Goal: Information Seeking & Learning: Find contact information

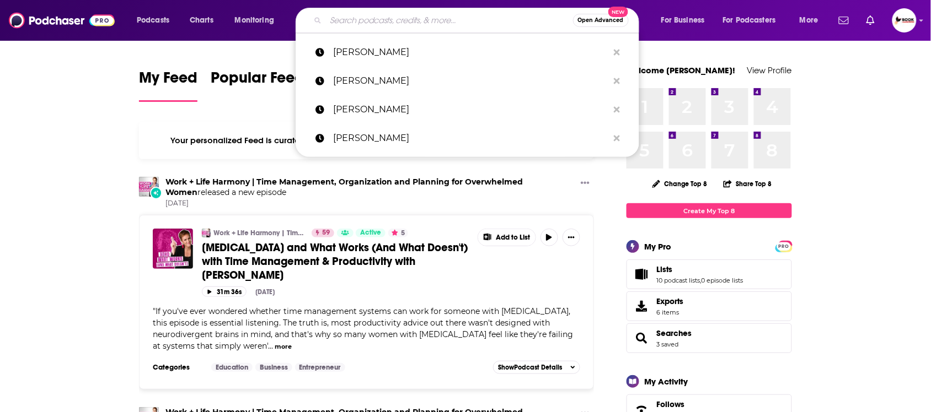
click at [386, 12] on input "Search podcasts, credits, & more..." at bounding box center [449, 21] width 247 height 18
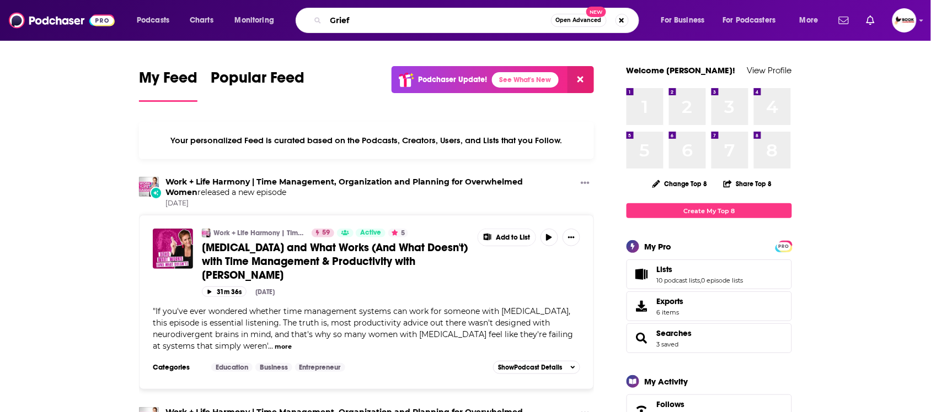
type input "Grief"
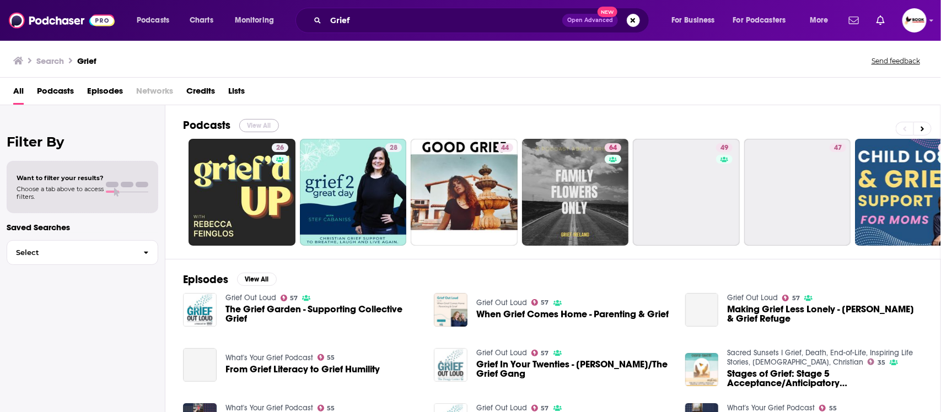
click at [266, 121] on button "View All" at bounding box center [259, 125] width 40 height 13
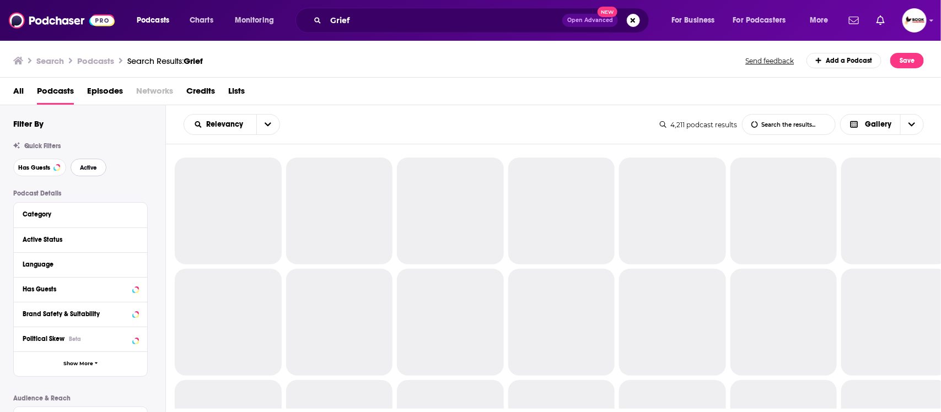
click at [85, 171] on span "Active" at bounding box center [88, 168] width 17 height 6
click at [29, 173] on button "Has Guests" at bounding box center [39, 168] width 53 height 18
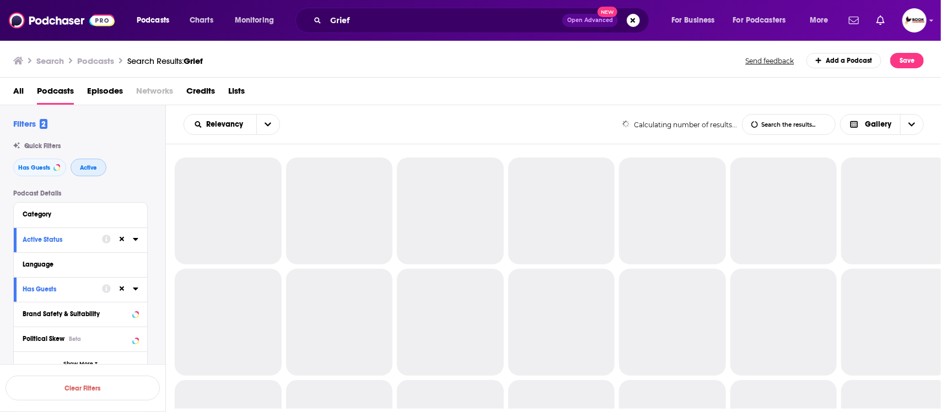
click at [87, 172] on button "Active" at bounding box center [89, 168] width 36 height 18
click at [28, 171] on span "Has Guests" at bounding box center [34, 168] width 32 height 6
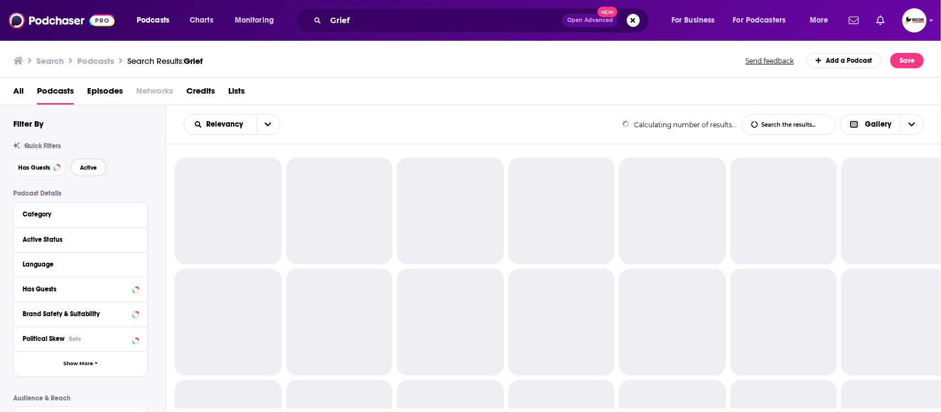
click at [78, 171] on button "Active" at bounding box center [89, 168] width 36 height 18
drag, startPoint x: 29, startPoint y: 172, endPoint x: 101, endPoint y: 172, distance: 71.7
click at [34, 172] on button "Has Guests" at bounding box center [39, 168] width 53 height 18
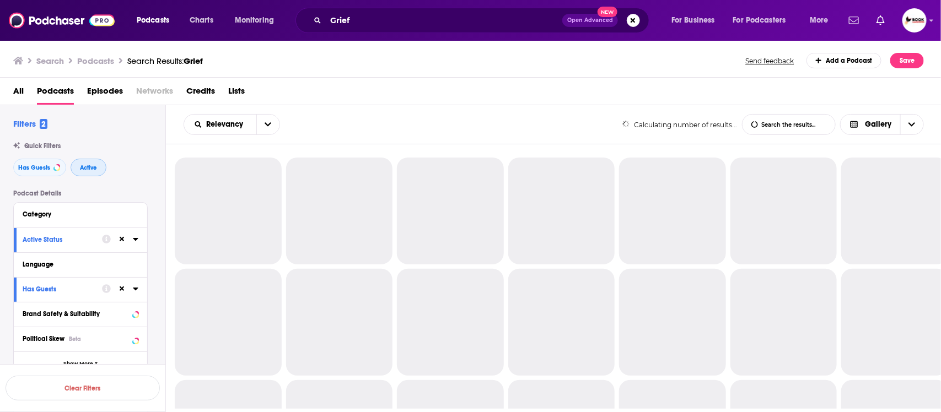
click at [101, 172] on button "Active" at bounding box center [89, 168] width 36 height 18
click at [88, 167] on span "Active" at bounding box center [88, 168] width 17 height 6
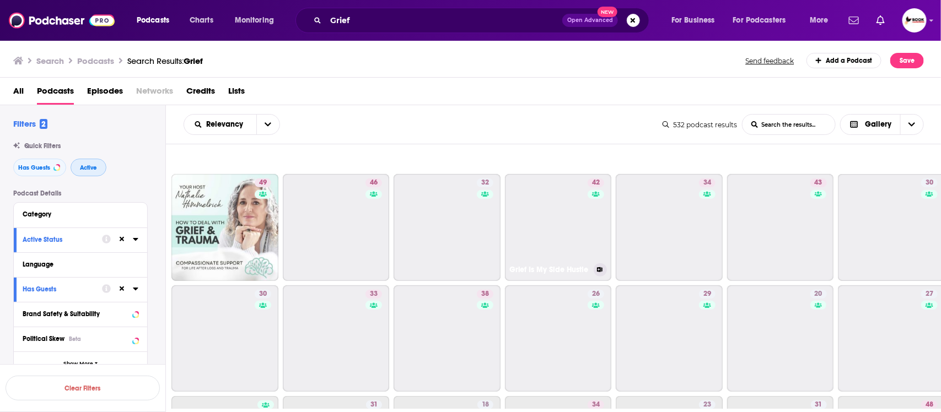
scroll to position [689, 0]
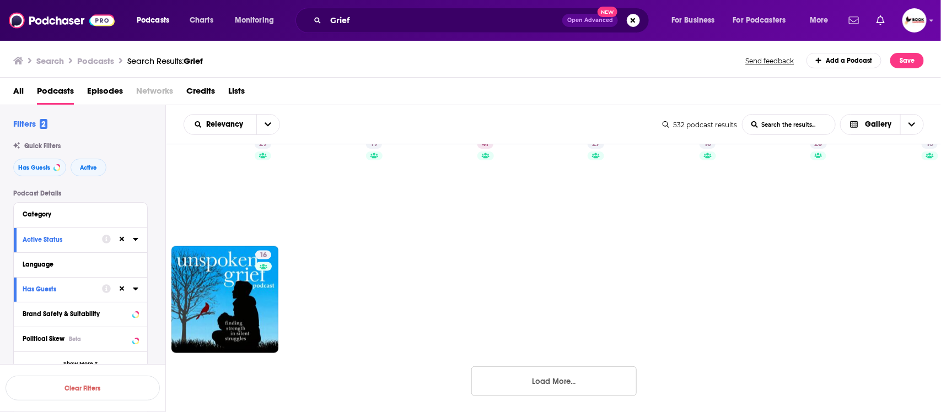
click at [623, 382] on button "Load More..." at bounding box center [553, 382] width 165 height 30
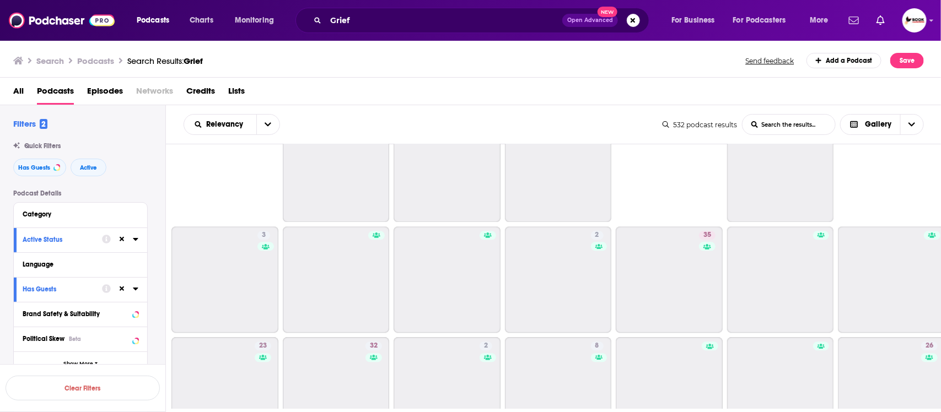
scroll to position [1470, 0]
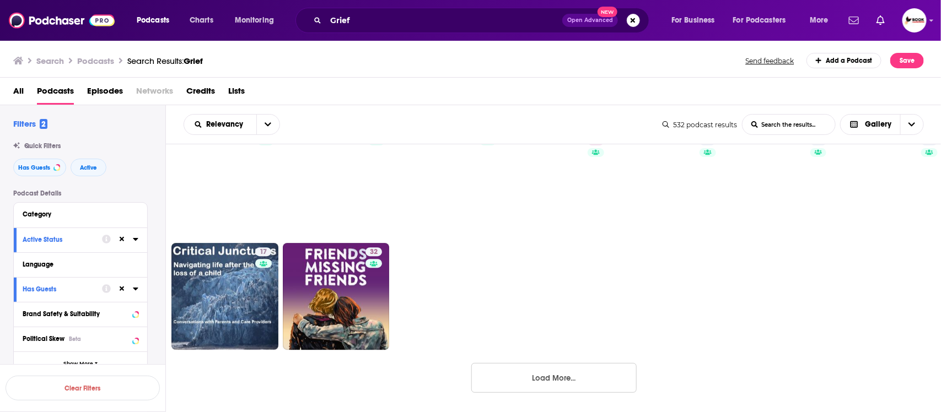
click at [562, 370] on button "Load More..." at bounding box center [553, 378] width 165 height 30
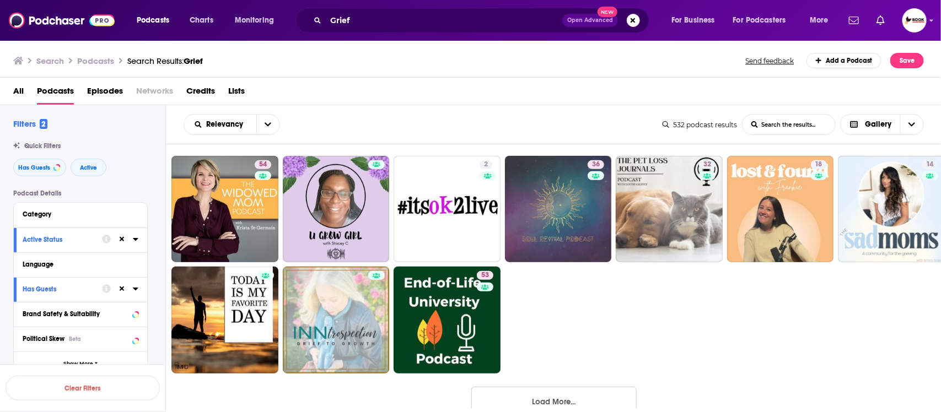
scroll to position [2248, 0]
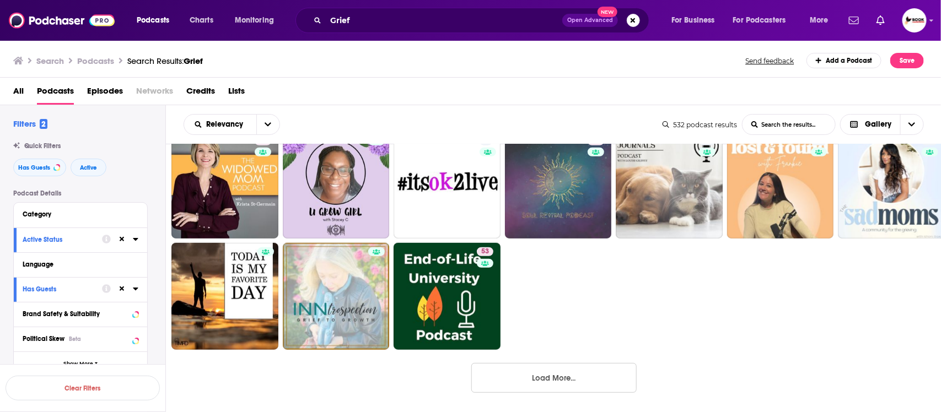
click at [567, 379] on button "Load More..." at bounding box center [553, 378] width 165 height 30
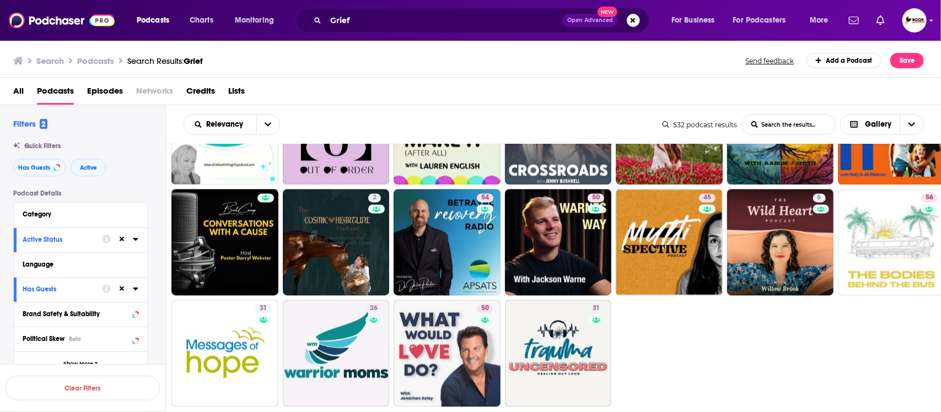
scroll to position [3027, 0]
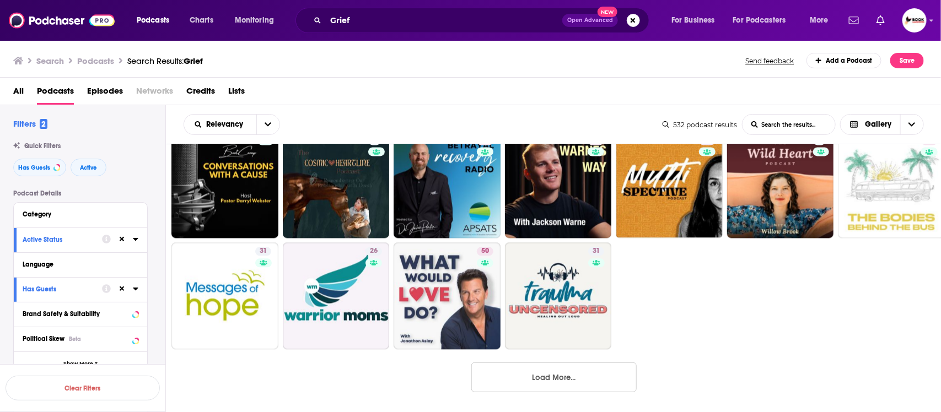
click at [602, 375] on button "Load More..." at bounding box center [553, 378] width 165 height 30
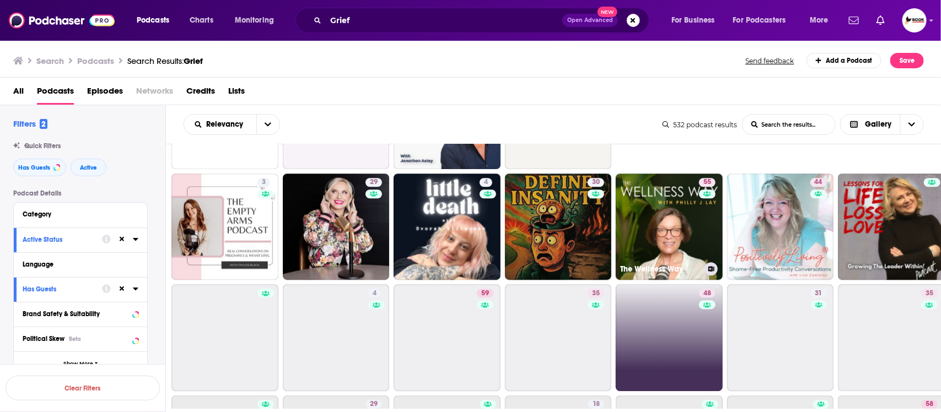
scroll to position [3234, 0]
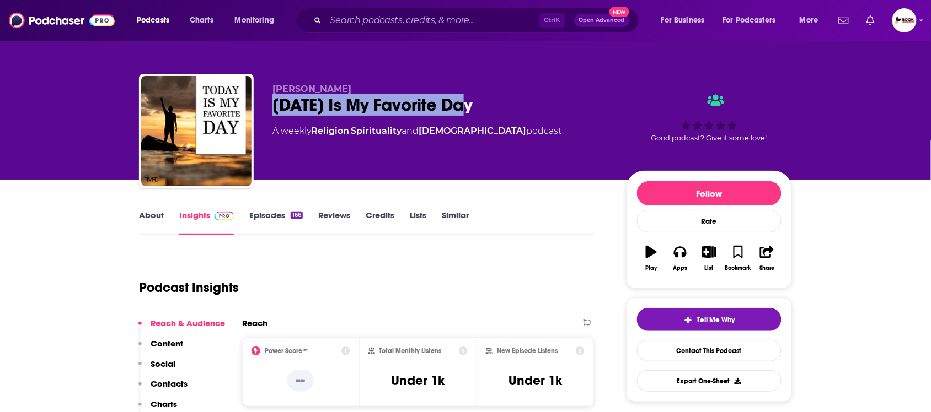
drag, startPoint x: 340, startPoint y: 106, endPoint x: 508, endPoint y: 106, distance: 168.2
click at [508, 106] on div "David Towner Today Is My Favorite Day A weekly Religion , Spirituality and Chri…" at bounding box center [465, 133] width 653 height 119
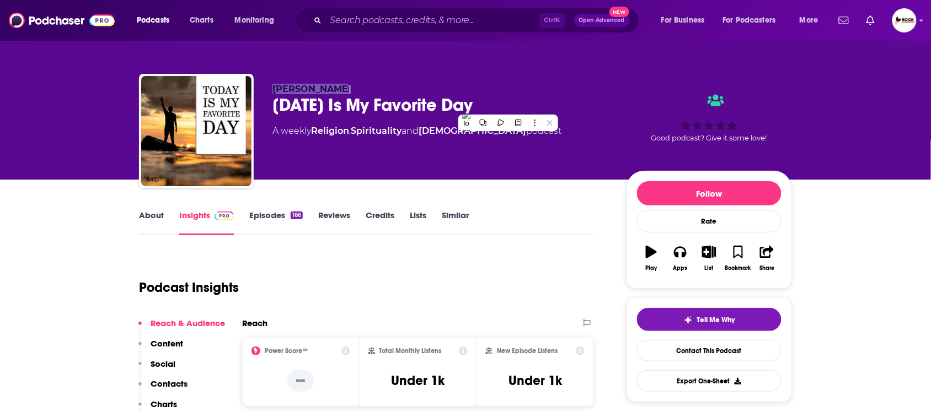
drag, startPoint x: 267, startPoint y: 85, endPoint x: 353, endPoint y: 84, distance: 86.0
click at [353, 84] on div "David Towner Today Is My Favorite Day A weekly Religion , Spirituality and Chri…" at bounding box center [465, 133] width 653 height 119
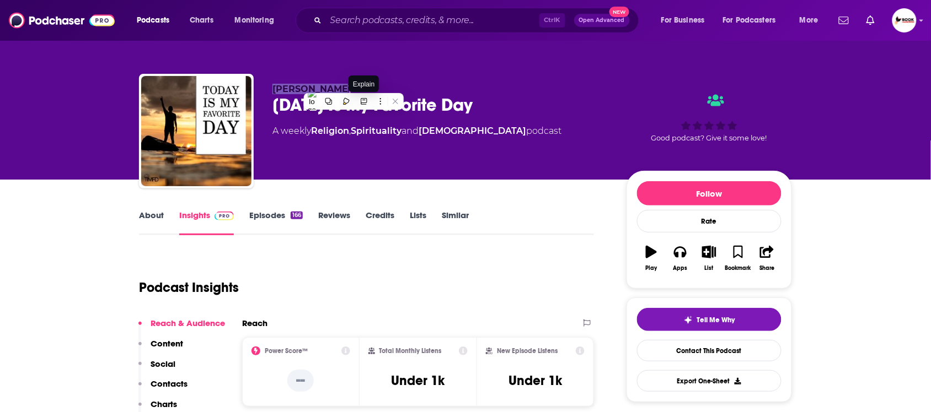
copy span "David Towner"
click at [149, 213] on link "About" at bounding box center [151, 222] width 25 height 25
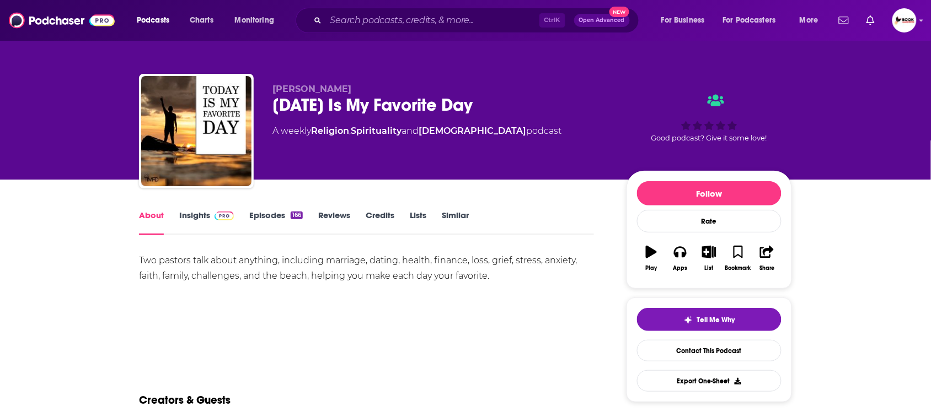
click at [192, 213] on link "Insights" at bounding box center [206, 222] width 55 height 25
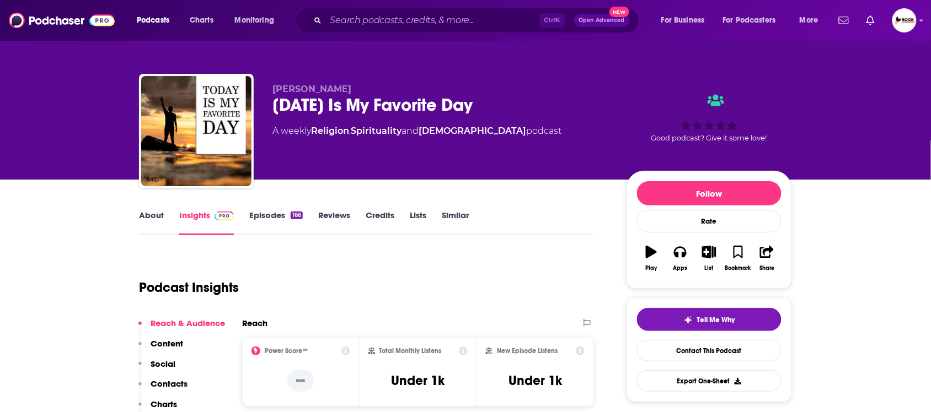
click at [166, 383] on p "Contacts" at bounding box center [169, 384] width 37 height 10
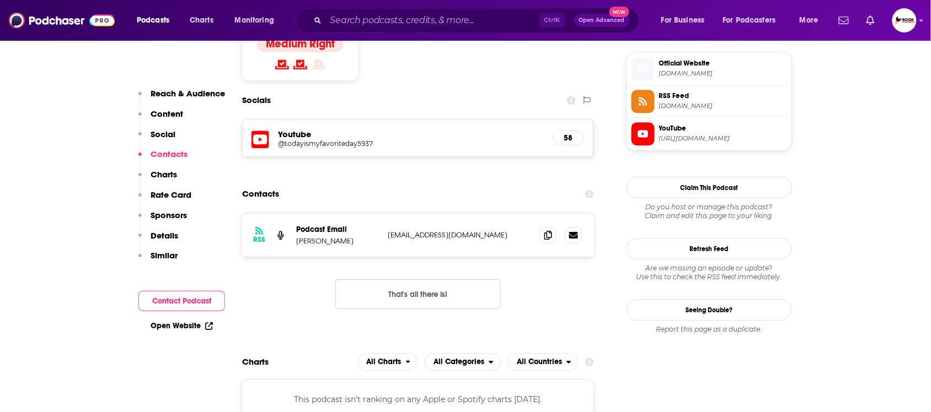
scroll to position [897, 0]
click at [549, 229] on icon at bounding box center [548, 233] width 8 height 9
click at [189, 324] on link "Open Website" at bounding box center [182, 325] width 62 height 9
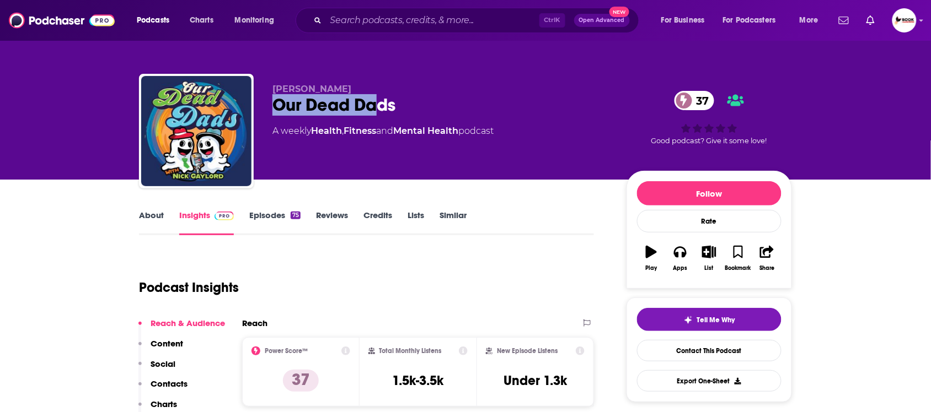
drag, startPoint x: 273, startPoint y: 108, endPoint x: 379, endPoint y: 106, distance: 105.9
click at [379, 106] on div "Our Dead Dads 37" at bounding box center [440, 105] width 336 height 22
click at [422, 105] on span "Disable" at bounding box center [421, 107] width 22 height 8
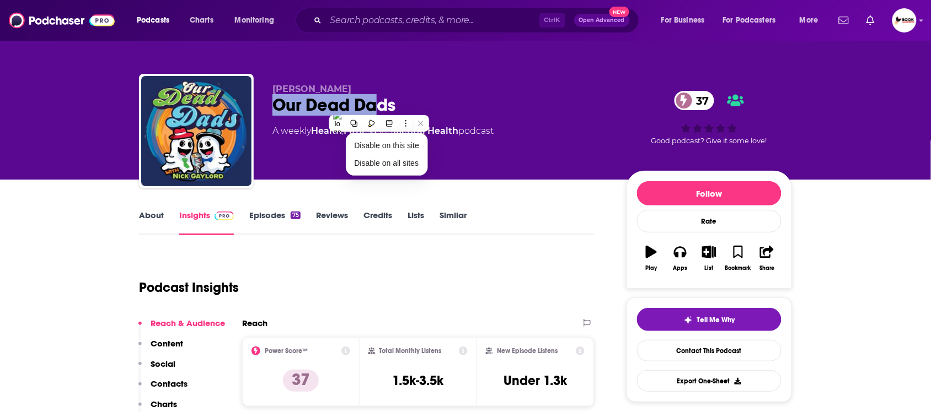
click at [266, 108] on div "Nick Gaylord Our Dead Dads 37 A weekly Health , Fitness and Mental Health podca…" at bounding box center [465, 133] width 653 height 119
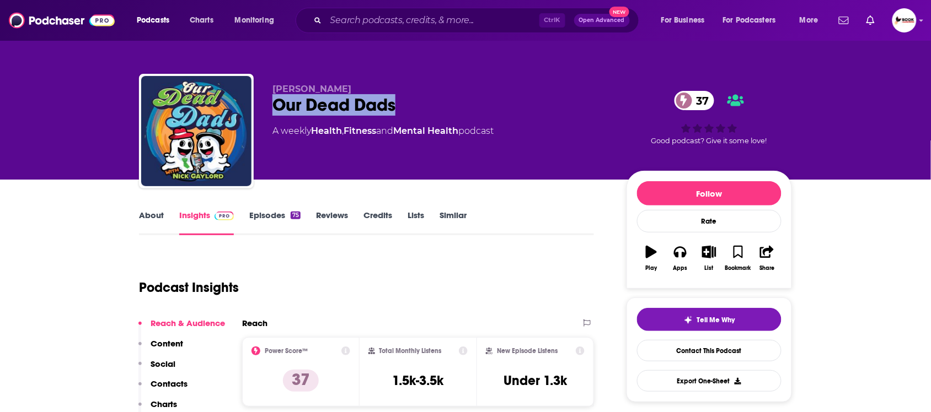
drag, startPoint x: 354, startPoint y: 108, endPoint x: 410, endPoint y: 108, distance: 55.7
click at [410, 108] on div "Nick Gaylord Our Dead Dads 37 A weekly Health , Fitness and Mental Health podca…" at bounding box center [465, 133] width 653 height 119
copy h2 "Our Dead Dads"
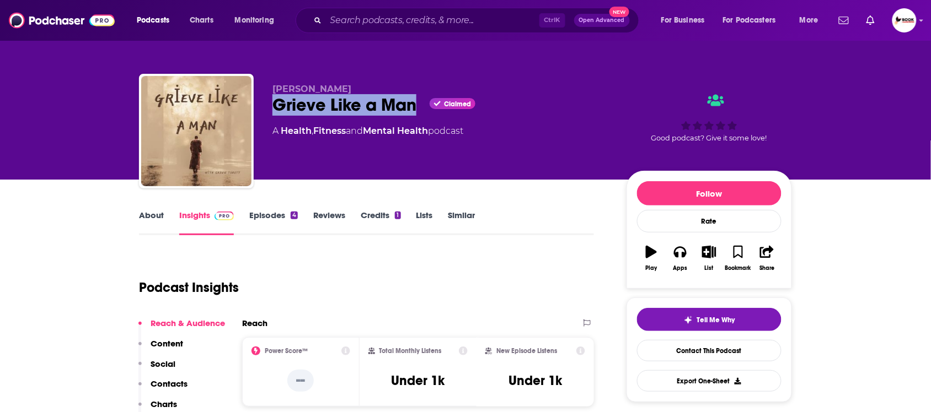
drag, startPoint x: 273, startPoint y: 110, endPoint x: 420, endPoint y: 109, distance: 146.7
click at [420, 109] on div "Grieve Like a Man Claimed" at bounding box center [440, 105] width 336 height 22
copy h2 "Grieve Like a Man"
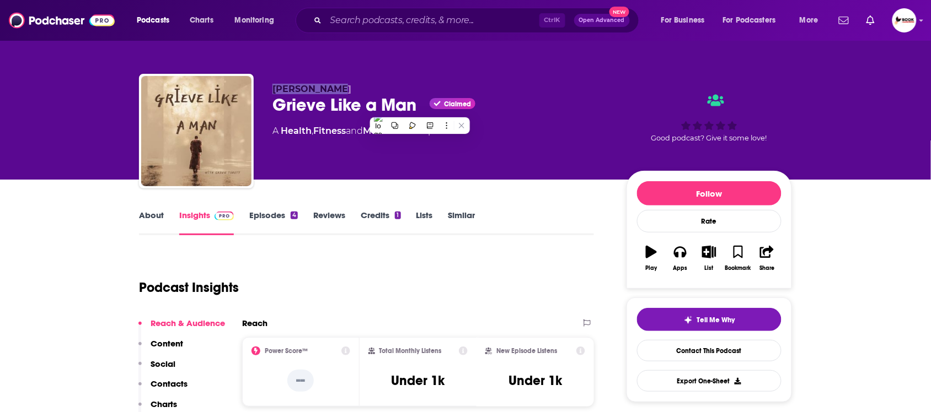
drag, startPoint x: 348, startPoint y: 87, endPoint x: 272, endPoint y: 88, distance: 76.1
click at [272, 88] on p "Shaun Tabatt" at bounding box center [440, 89] width 336 height 10
copy span "Shaun Tabatt"
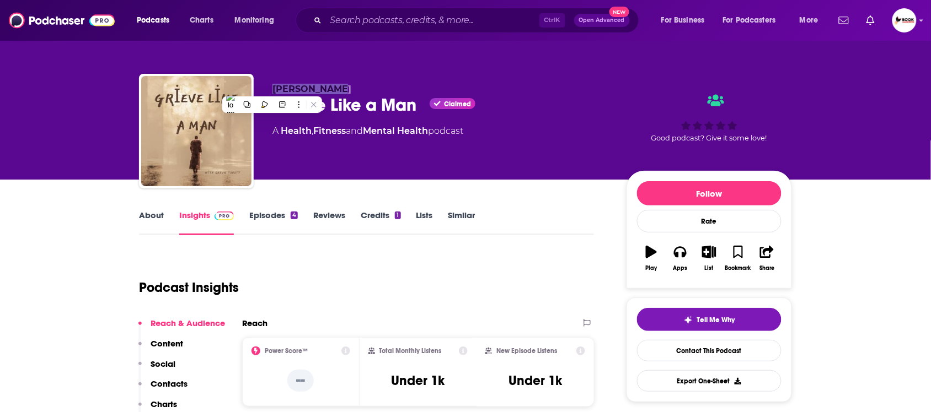
drag, startPoint x: 163, startPoint y: 386, endPoint x: 163, endPoint y: 343, distance: 43.6
click at [163, 386] on p "Contacts" at bounding box center [169, 384] width 37 height 10
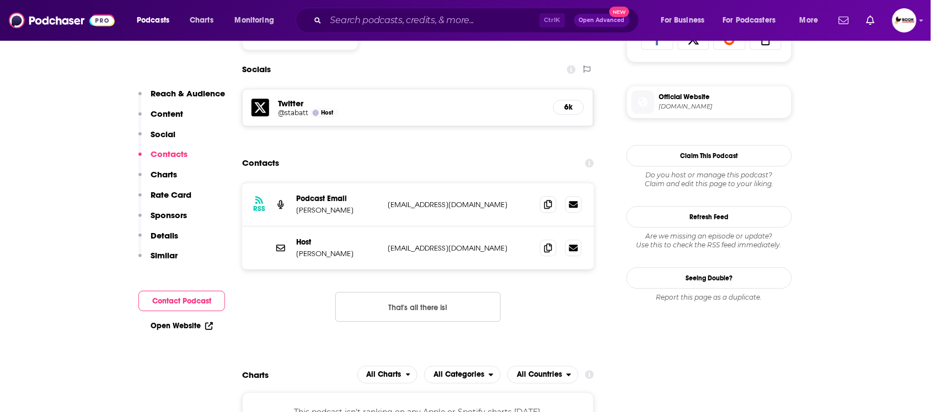
scroll to position [764, 0]
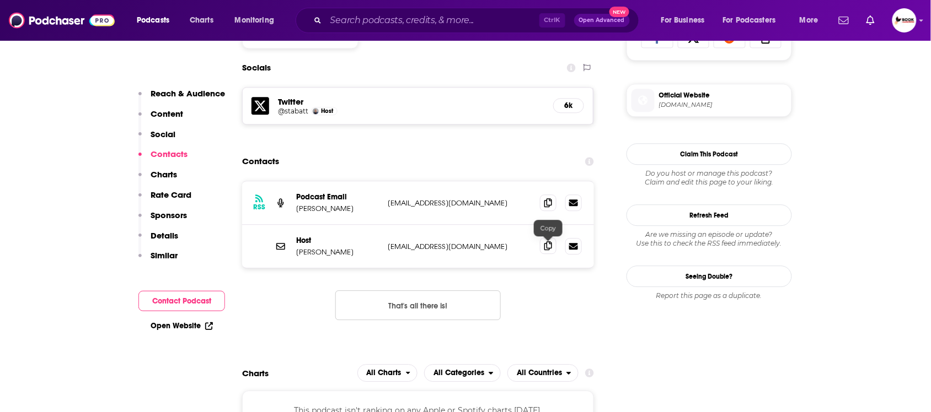
click at [551, 249] on icon at bounding box center [548, 245] width 8 height 9
click at [547, 206] on icon at bounding box center [548, 202] width 8 height 9
click at [168, 90] on p "Reach & Audience" at bounding box center [188, 93] width 74 height 10
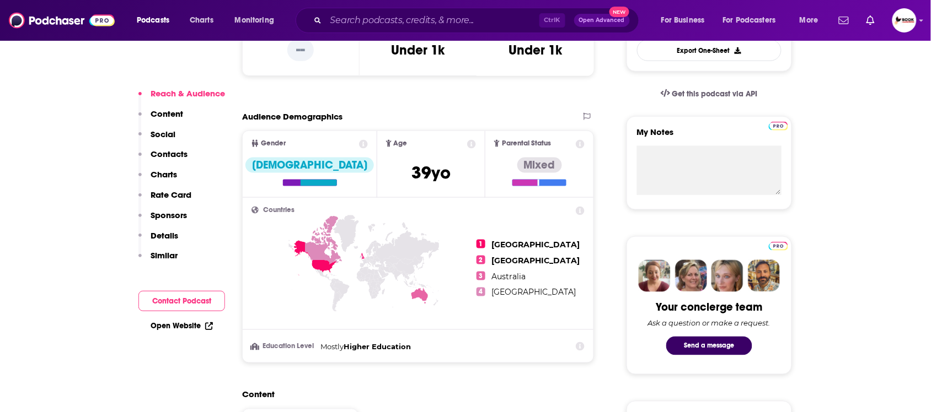
scroll to position [414, 0]
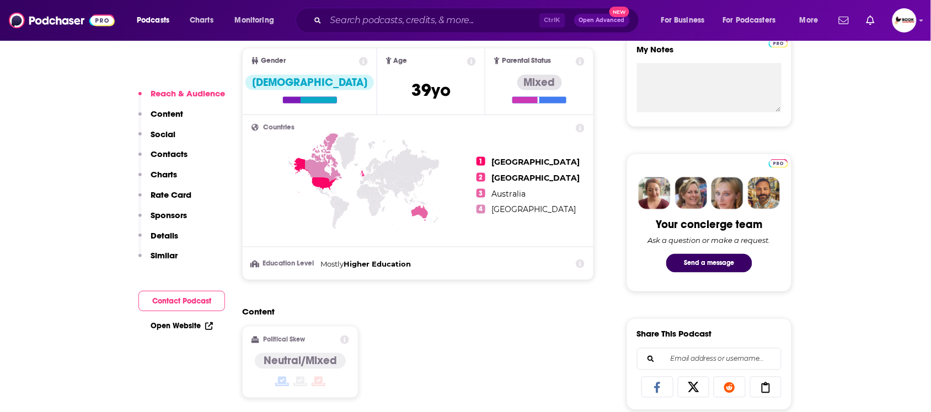
click at [195, 326] on link "Open Website" at bounding box center [182, 325] width 62 height 9
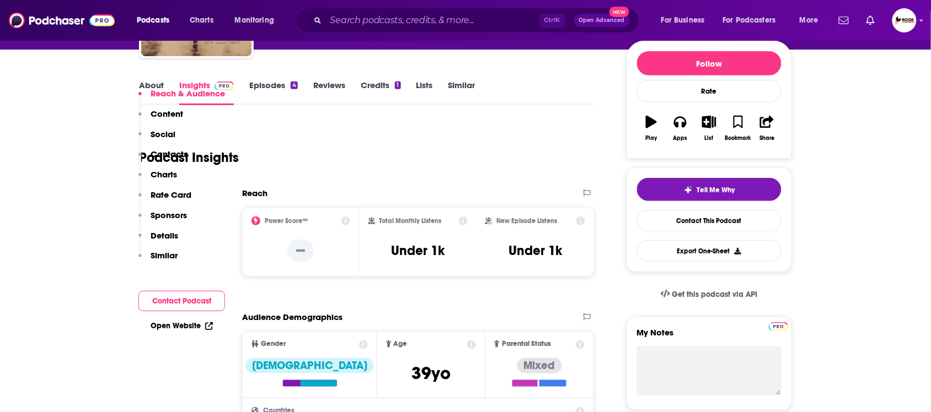
scroll to position [0, 0]
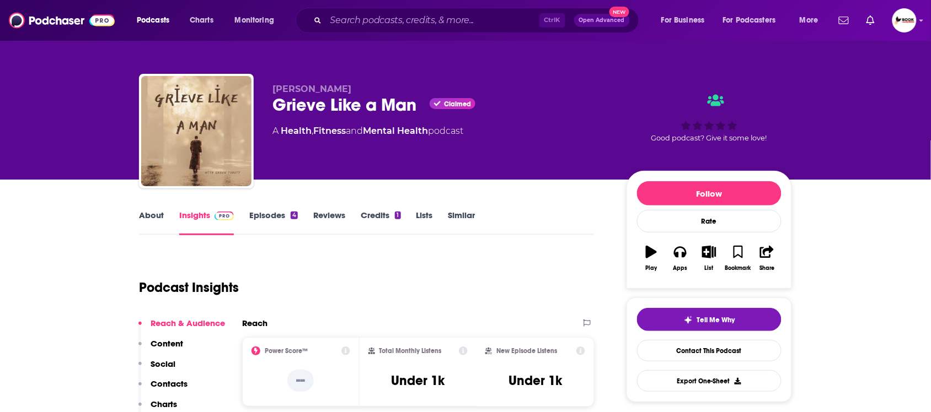
click at [160, 218] on link "About" at bounding box center [151, 222] width 25 height 25
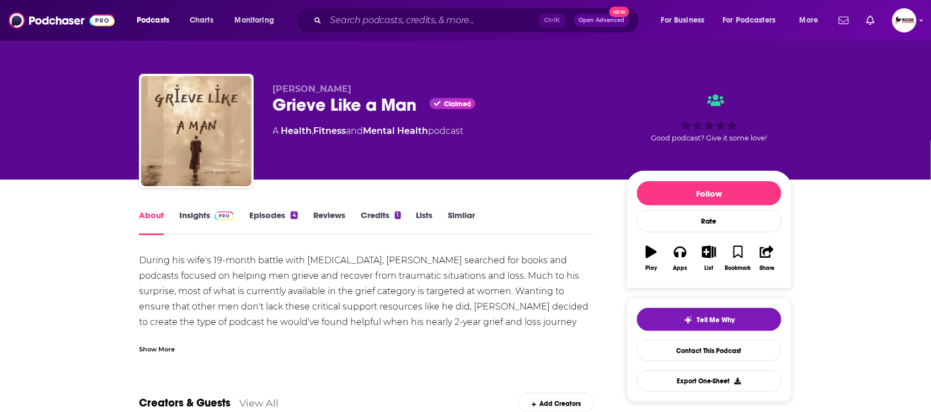
click at [166, 348] on div "Show More" at bounding box center [157, 348] width 36 height 10
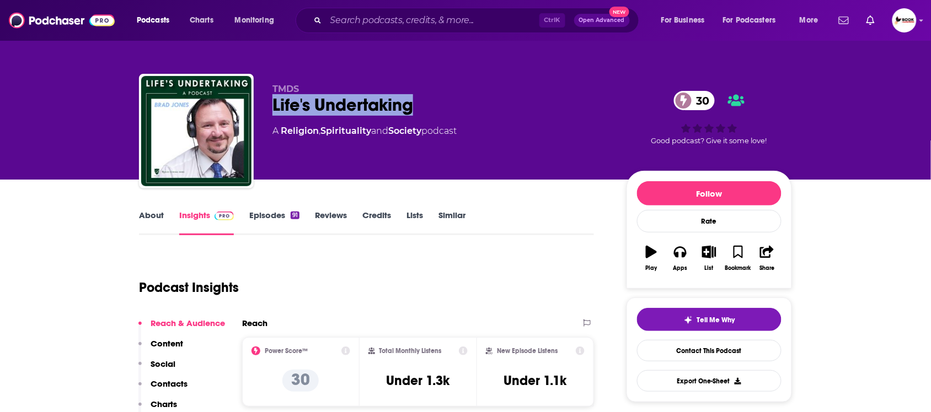
drag, startPoint x: 267, startPoint y: 113, endPoint x: 495, endPoint y: 108, distance: 227.2
click at [495, 108] on div "TMDS Life's Undertaking 30 A Religion , Spirituality and Society podcast 30 Goo…" at bounding box center [465, 133] width 653 height 119
copy h2 "Life's Undertaking"
click at [160, 219] on link "About" at bounding box center [151, 222] width 25 height 25
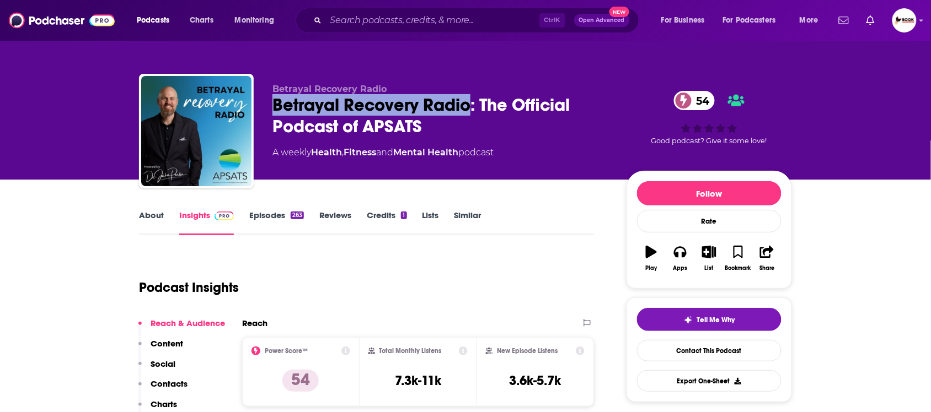
drag, startPoint x: 271, startPoint y: 106, endPoint x: 466, endPoint y: 108, distance: 195.7
click at [466, 108] on div "Betrayal Recovery Radio Betrayal Recovery Radio: The Official Podcast of APSATS…" at bounding box center [465, 133] width 653 height 119
copy h2 "Betrayal Recovery Radio"
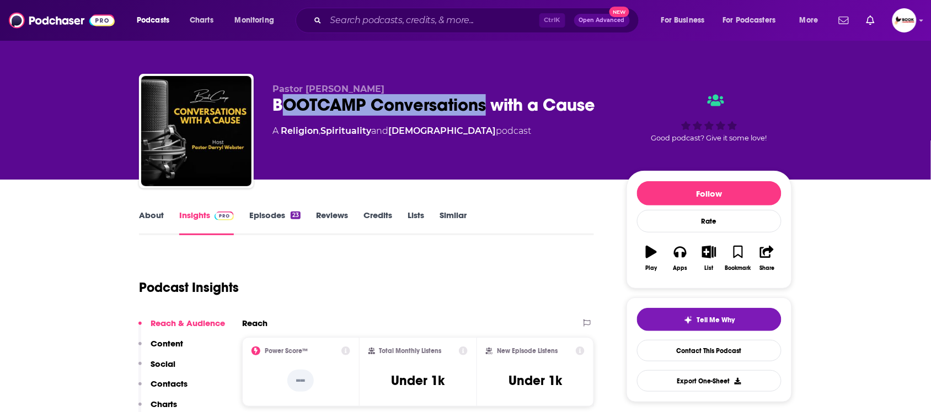
drag, startPoint x: 277, startPoint y: 108, endPoint x: 487, endPoint y: 109, distance: 209.5
click at [487, 109] on div "BOOTCAMP Conversations with a Cause" at bounding box center [440, 105] width 336 height 22
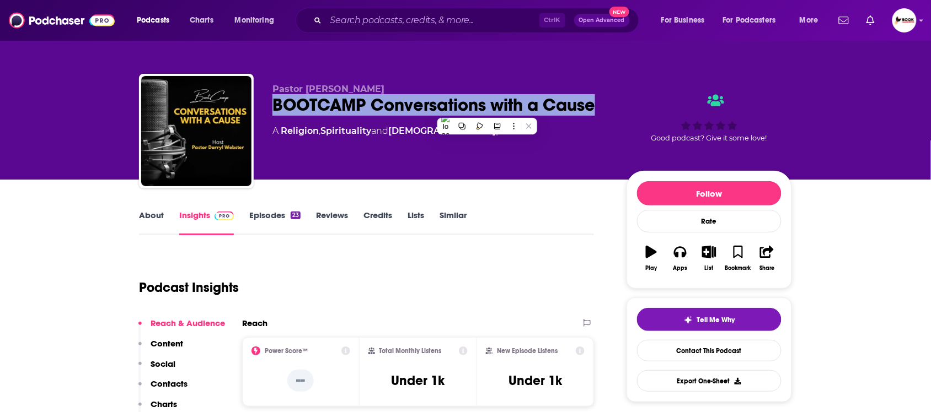
drag, startPoint x: 463, startPoint y: 108, endPoint x: 269, endPoint y: 109, distance: 194.6
click at [269, 109] on div "Pastor [PERSON_NAME] BOOTCAMP Conversations with a Cause A Religion , Spiritual…" at bounding box center [465, 133] width 653 height 119
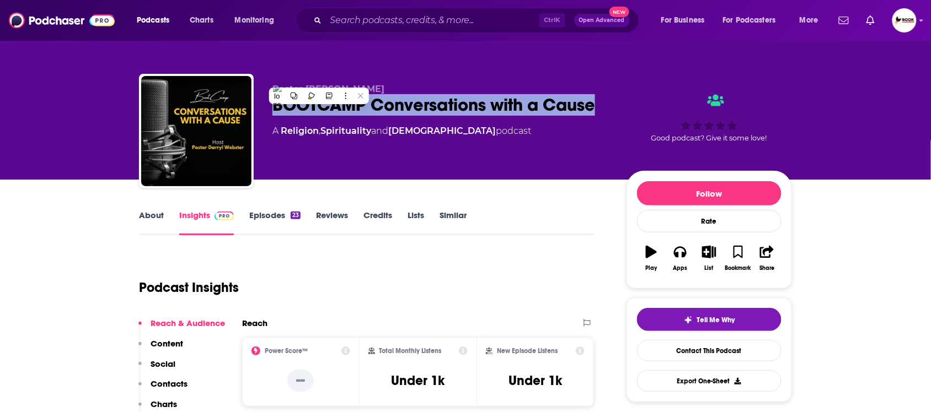
copy h2 "BOOTCAMP Conversations with a Cause"
click at [539, 138] on div "Pastor [PERSON_NAME] BOOTCAMP Conversations with a Cause A Religion , Spiritual…" at bounding box center [440, 128] width 336 height 88
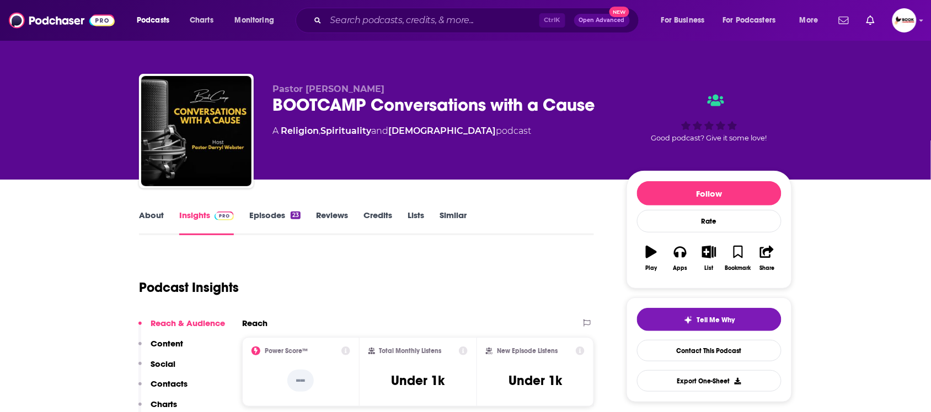
drag, startPoint x: 393, startPoint y: 87, endPoint x: 307, endPoint y: 87, distance: 85.5
click at [307, 87] on p "Pastor [PERSON_NAME]" at bounding box center [440, 89] width 336 height 10
copy span "[PERSON_NAME]"
click at [169, 384] on p "Contacts" at bounding box center [169, 384] width 37 height 10
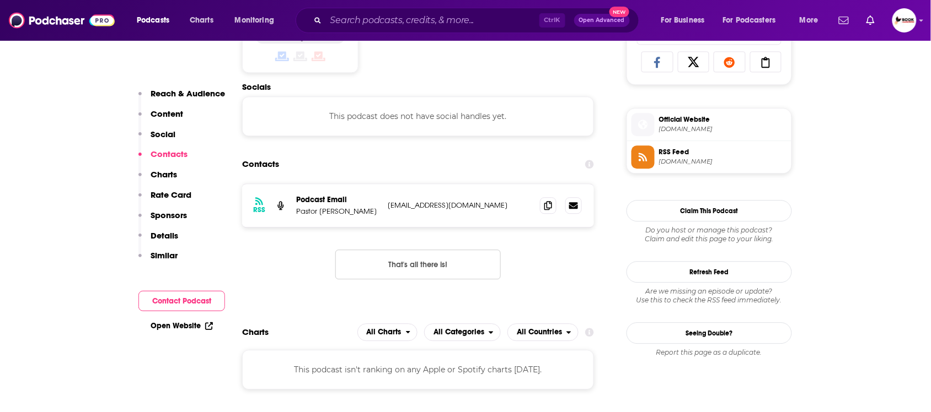
scroll to position [742, 0]
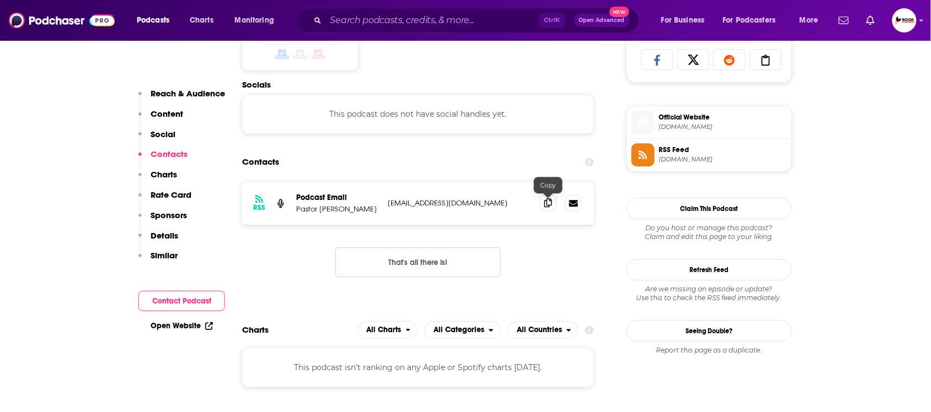
click at [550, 207] on icon at bounding box center [548, 202] width 8 height 9
click at [206, 324] on icon at bounding box center [209, 327] width 8 height 8
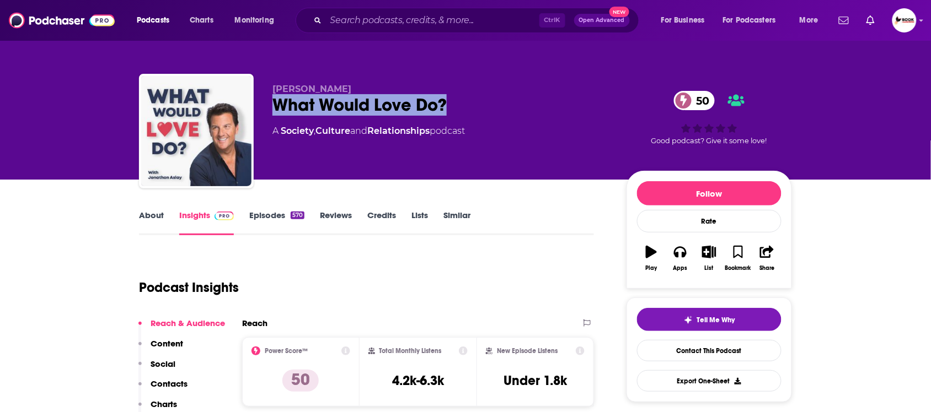
drag, startPoint x: 269, startPoint y: 105, endPoint x: 486, endPoint y: 105, distance: 217.8
click at [486, 105] on div "[PERSON_NAME] What Would Love Do? 50 A Society , Culture and Relationships podc…" at bounding box center [465, 133] width 653 height 119
copy h2 "What Would Love Do?"
drag, startPoint x: 328, startPoint y: 84, endPoint x: 270, endPoint y: 86, distance: 57.9
click at [270, 86] on div "[PERSON_NAME] What Would Love Do? 50 A Society , Culture and Relationships podc…" at bounding box center [465, 133] width 653 height 119
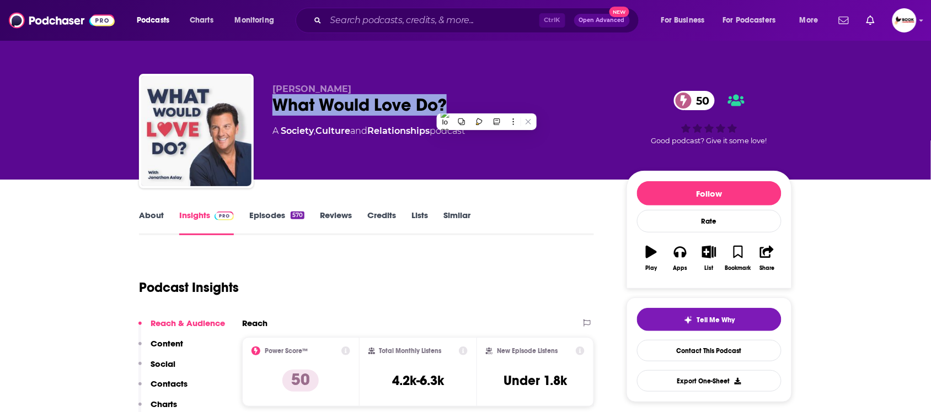
copy span "[PERSON_NAME]"
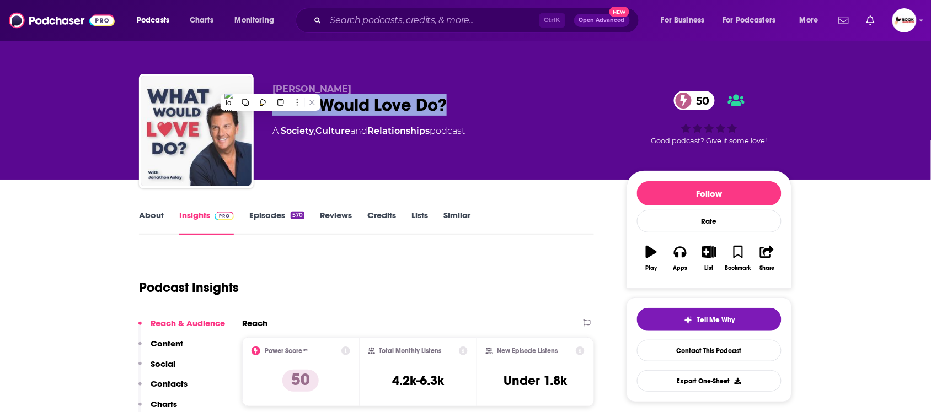
click at [155, 219] on link "About" at bounding box center [151, 222] width 25 height 25
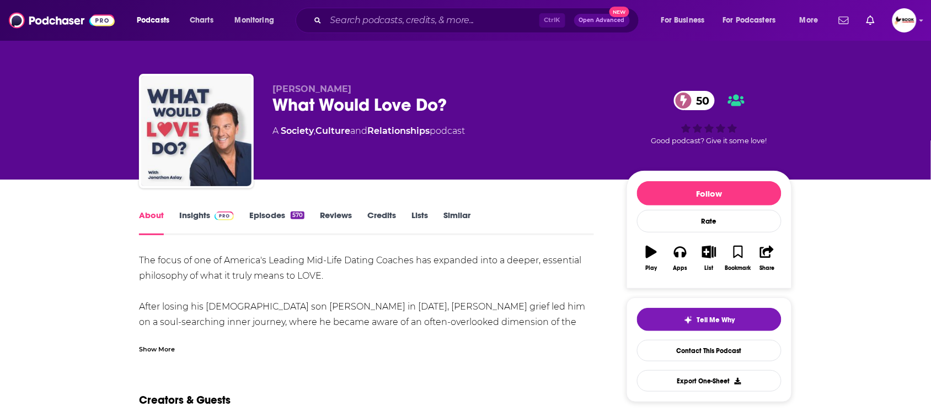
click at [194, 219] on link "Insights" at bounding box center [206, 222] width 55 height 25
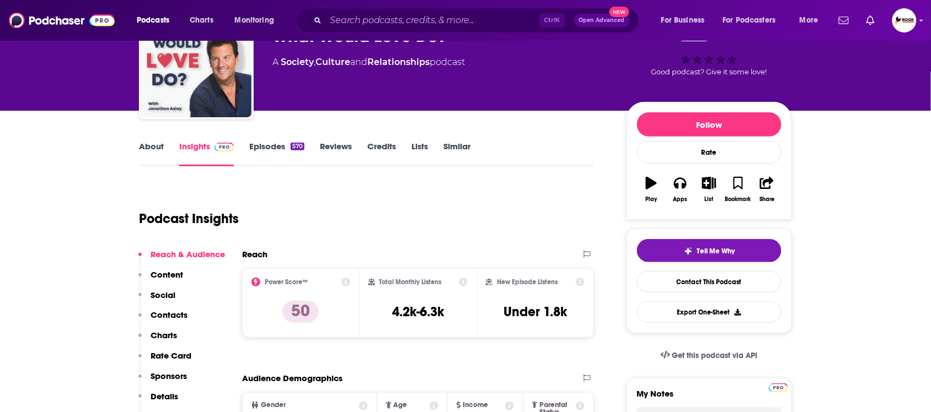
click at [183, 315] on p "Contacts" at bounding box center [169, 315] width 37 height 10
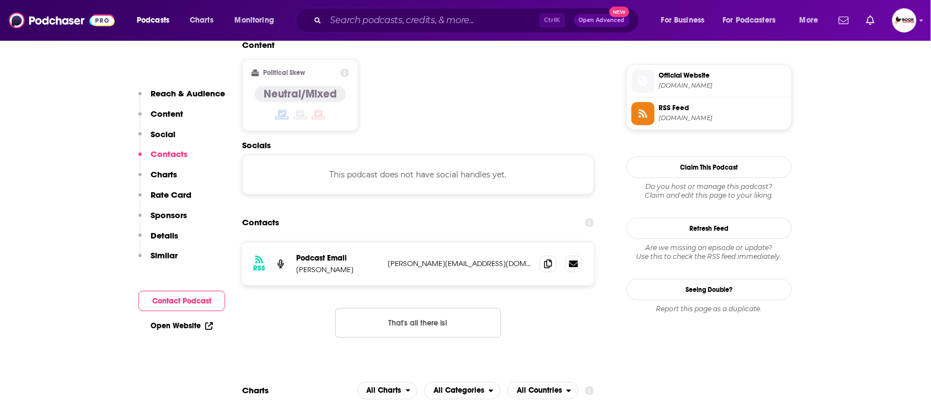
scroll to position [889, 0]
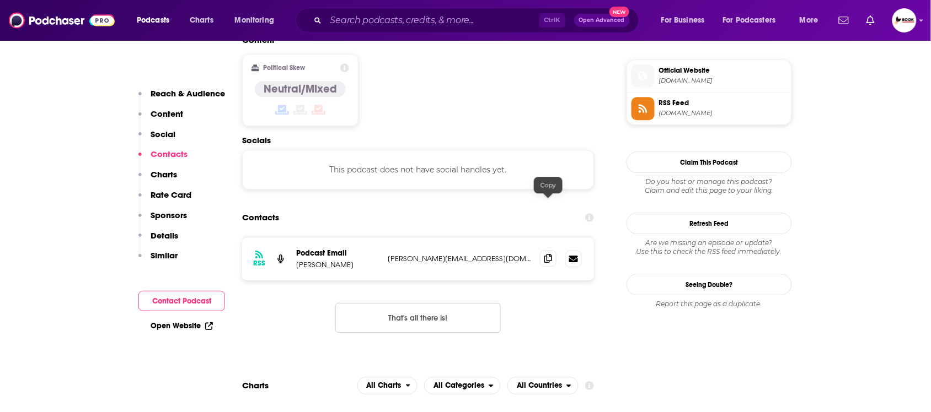
click at [549, 254] on icon at bounding box center [548, 258] width 8 height 9
click at [199, 323] on link "Open Website" at bounding box center [182, 325] width 62 height 9
